Goal: Communication & Community: Connect with others

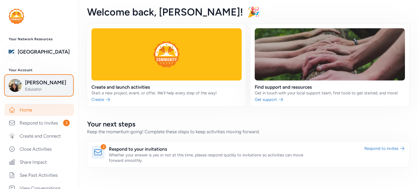
click at [39, 90] on span "Educator" at bounding box center [47, 89] width 44 height 5
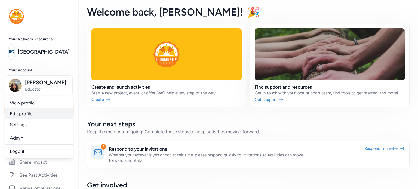
click at [34, 112] on link "Edit profile" at bounding box center [39, 113] width 68 height 11
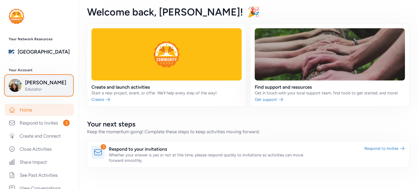
click at [14, 87] on img "button" at bounding box center [15, 85] width 13 height 13
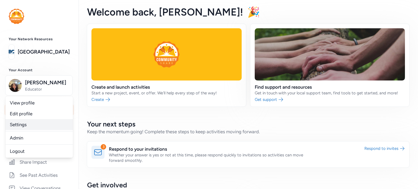
click at [14, 127] on link "Settings" at bounding box center [39, 124] width 68 height 11
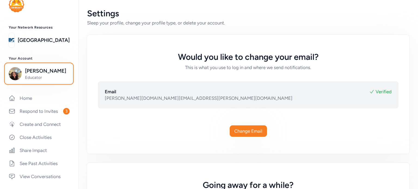
scroll to position [11, 0]
click at [29, 72] on span "[PERSON_NAME]" at bounding box center [47, 72] width 44 height 8
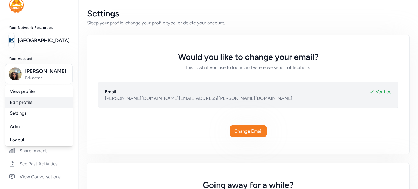
click at [26, 103] on link "Edit profile" at bounding box center [39, 102] width 68 height 11
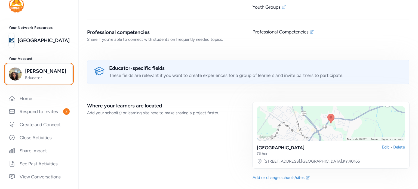
scroll to position [460, 0]
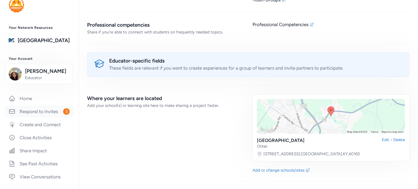
click at [41, 109] on link "Respond to Invites 3" at bounding box center [39, 112] width 70 height 12
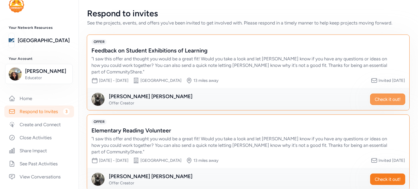
click at [379, 100] on span "Check it out!" at bounding box center [388, 99] width 26 height 7
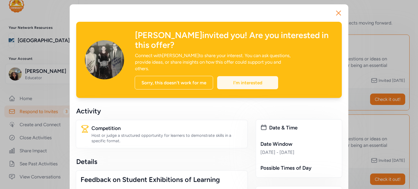
click at [238, 76] on div "I'm interested" at bounding box center [247, 82] width 61 height 13
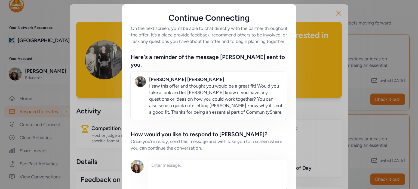
scroll to position [33, 0]
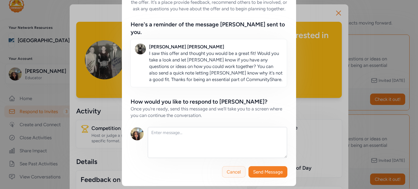
click at [228, 172] on span "Cancel" at bounding box center [234, 172] width 14 height 7
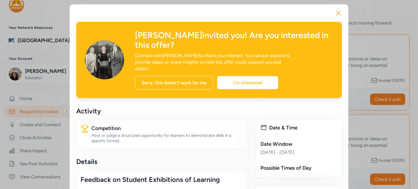
click at [338, 8] on button "Close" at bounding box center [338, 12] width 17 height 17
